Goal: Information Seeking & Learning: Understand process/instructions

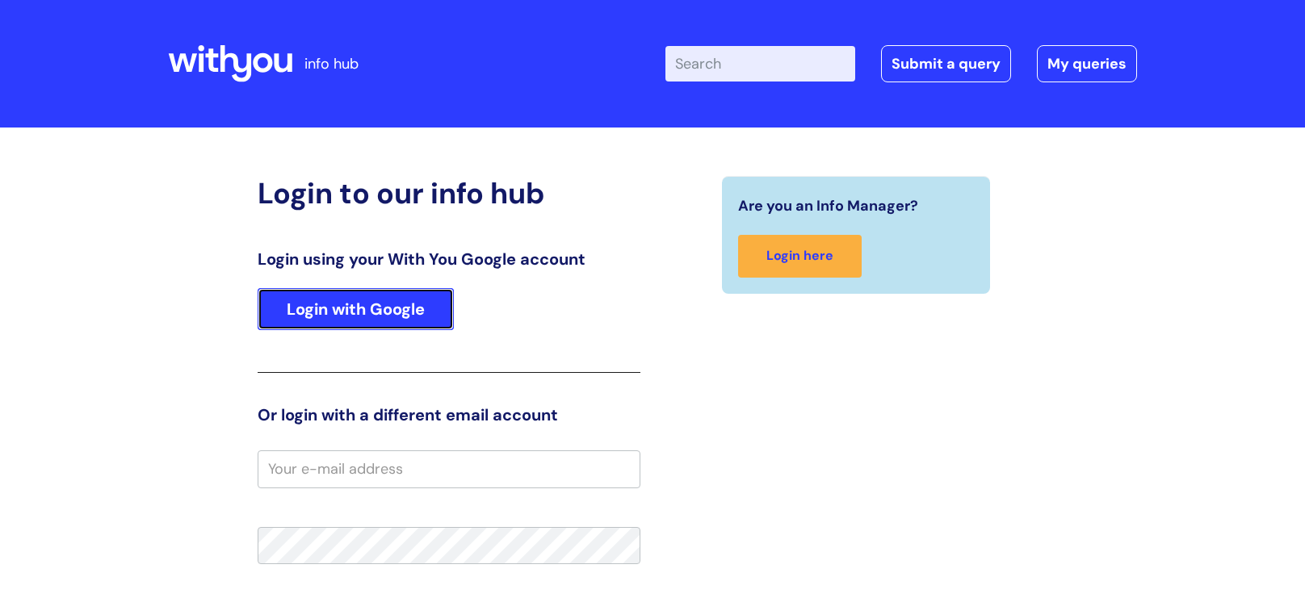
click at [378, 318] on link "Login with Google" at bounding box center [356, 309] width 196 height 42
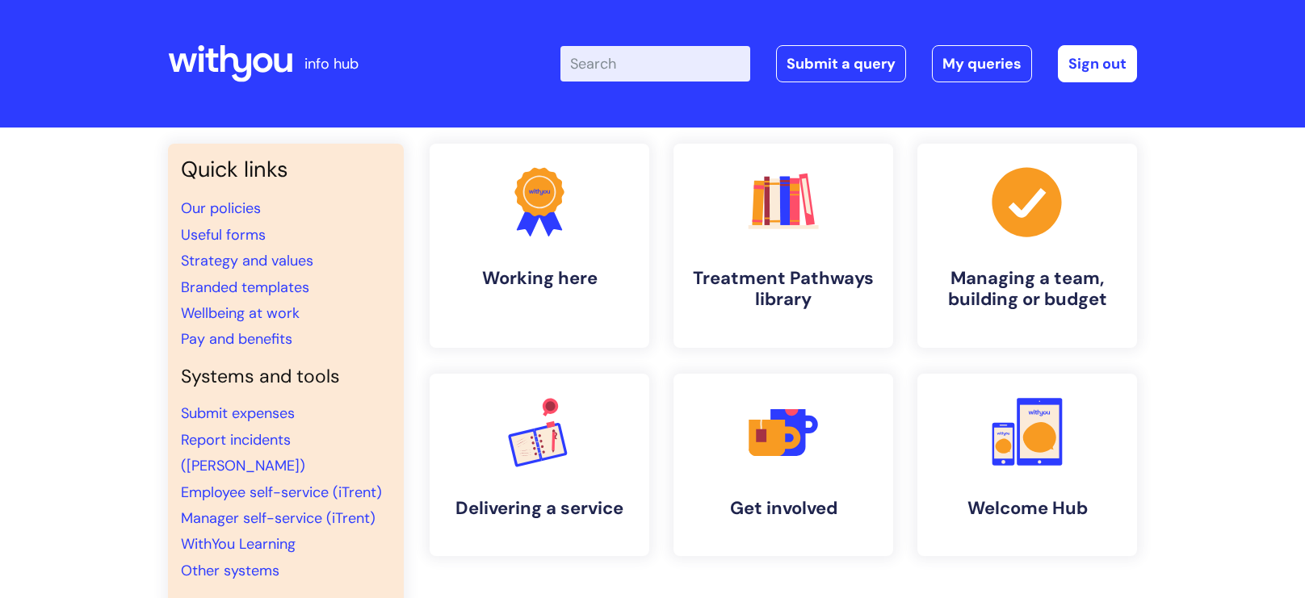
click at [686, 69] on input "Enter your search term here..." at bounding box center [655, 64] width 190 height 36
type input "my journey plan"
click button "Search" at bounding box center [0, 0] width 0 height 0
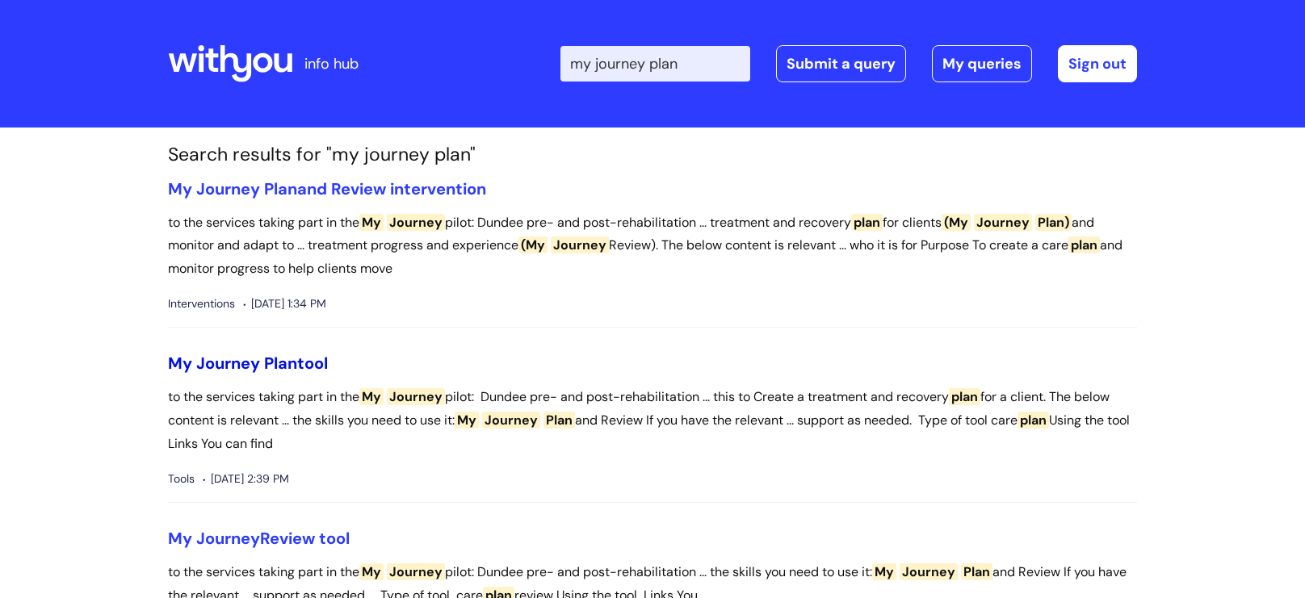
click at [319, 363] on link "My Journey Plan tool" at bounding box center [248, 363] width 160 height 21
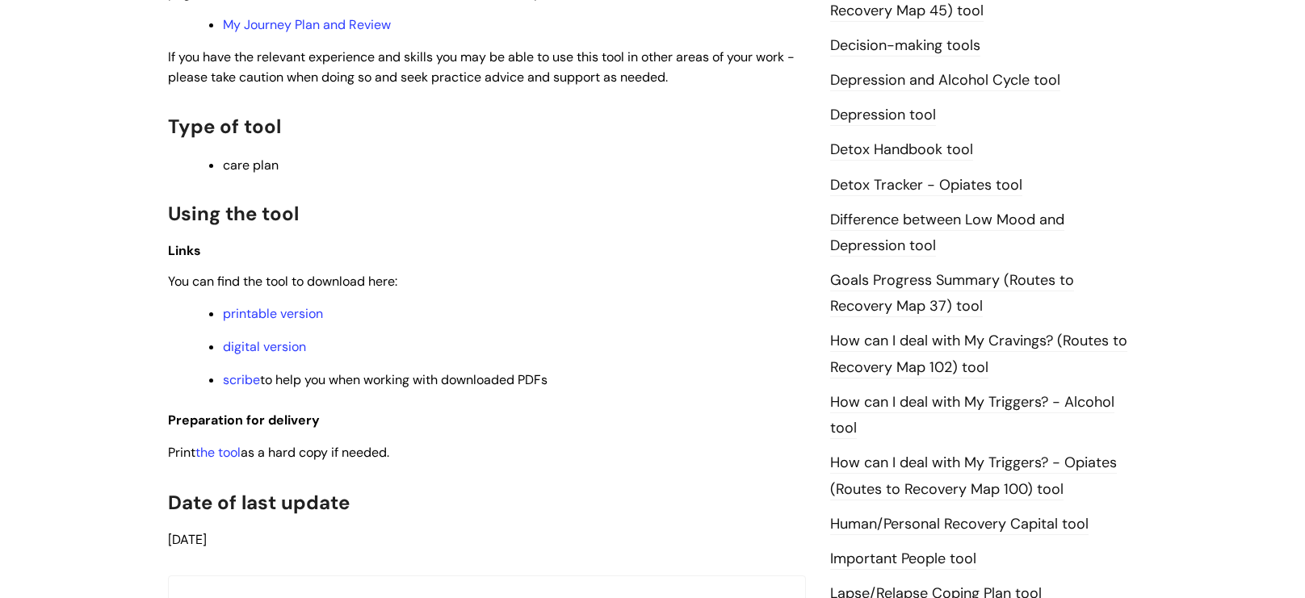
scroll to position [992, 0]
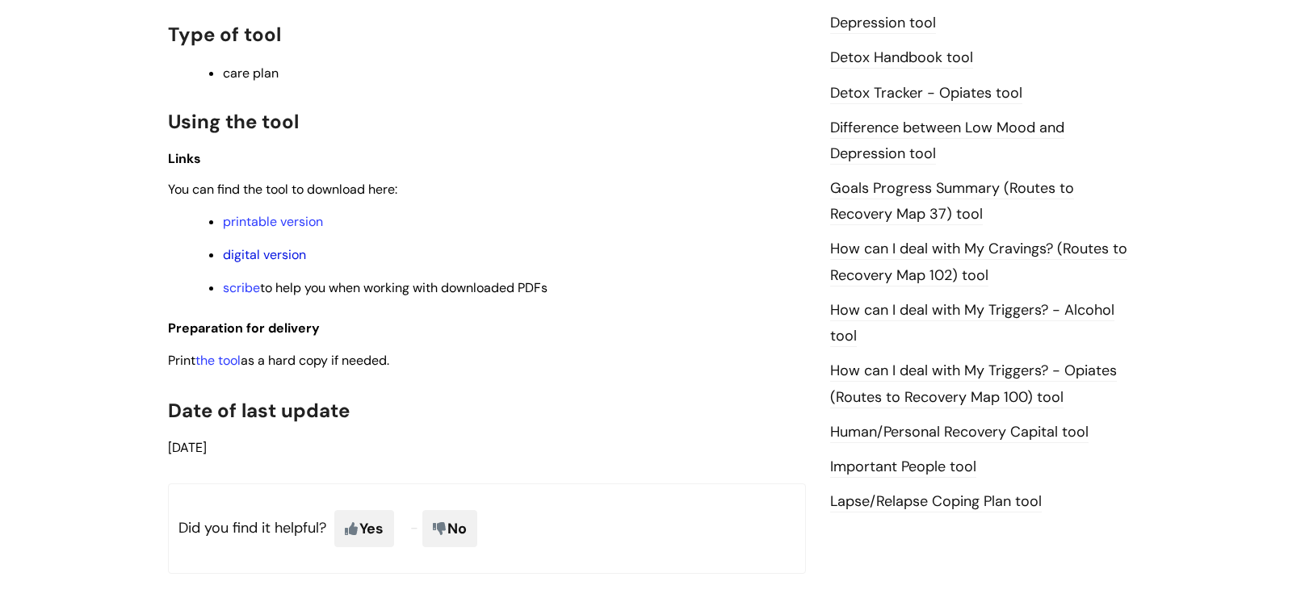
click at [270, 249] on link "digital version" at bounding box center [264, 254] width 83 height 17
